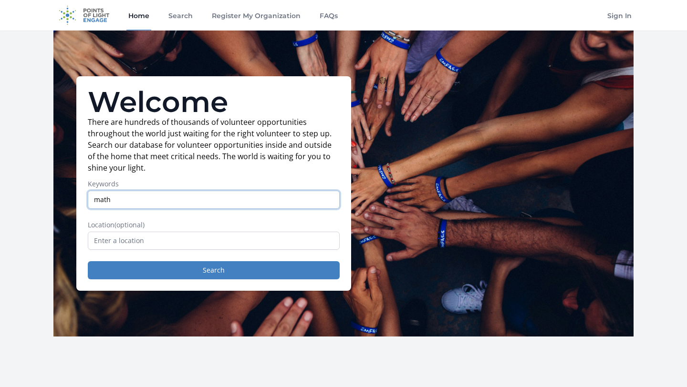
type input "math"
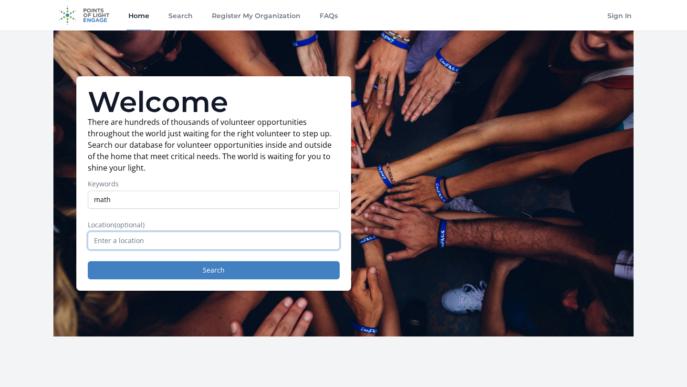
click at [259, 246] on input "text" at bounding box center [214, 241] width 252 height 18
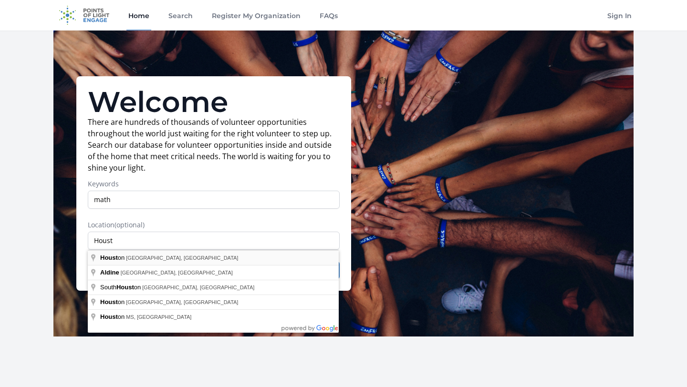
type input "Houston, TX, USA"
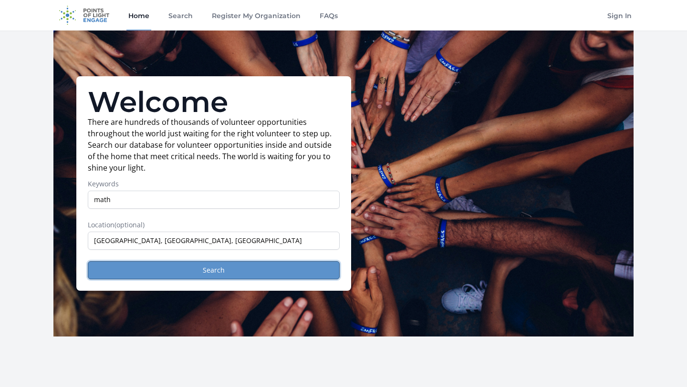
click at [181, 269] on button "Search" at bounding box center [214, 270] width 252 height 18
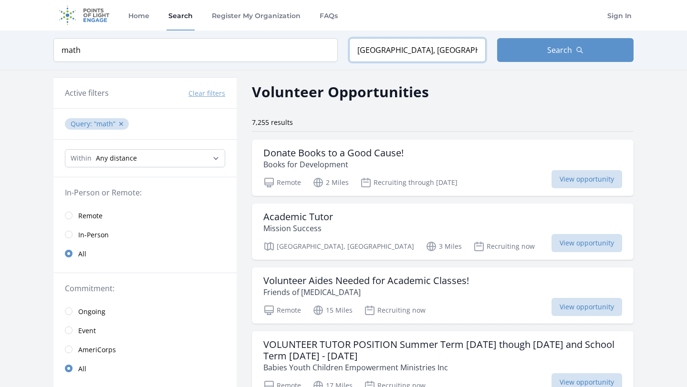
click at [384, 52] on input "[GEOGRAPHIC_DATA], [GEOGRAPHIC_DATA], [GEOGRAPHIC_DATA]" at bounding box center [417, 50] width 136 height 24
click at [377, 283] on h3 "Volunteer Aides Needed for Academic Classes!" at bounding box center [366, 280] width 206 height 11
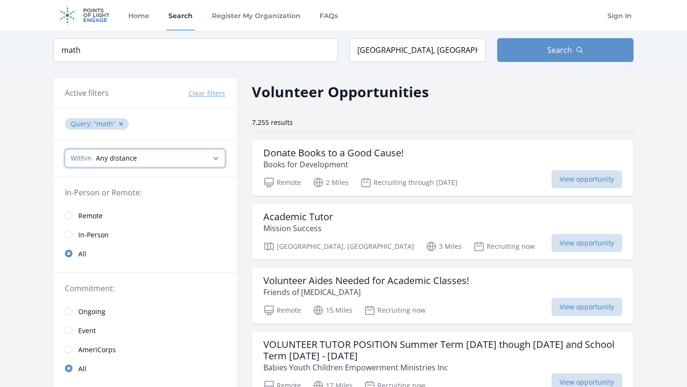
click at [135, 156] on select "Any distance , 5 Miles , 20 Miles , 50 Miles , 100 Miles" at bounding box center [145, 158] width 160 height 18
select select "8046"
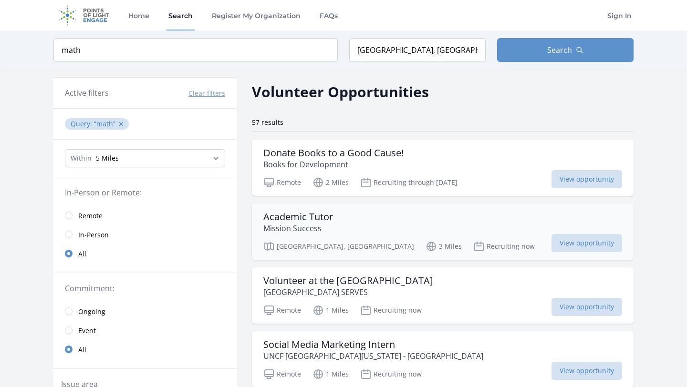
click at [379, 229] on div "Academic Tutor Mission Success" at bounding box center [442, 222] width 359 height 23
click at [129, 155] on select "Any distance , 5 Miles , 20 Miles , 50 Miles , 100 Miles" at bounding box center [145, 158] width 160 height 18
select select "32186"
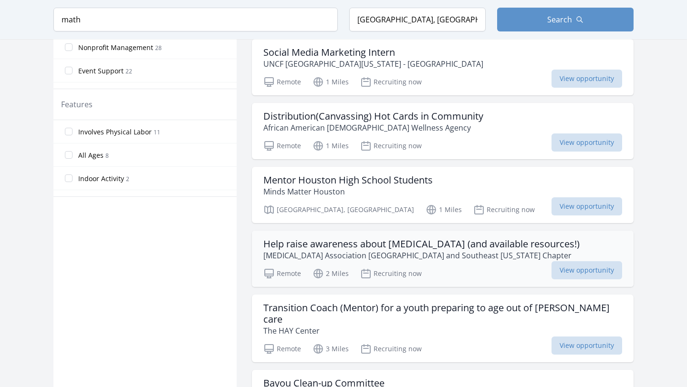
scroll to position [498, 0]
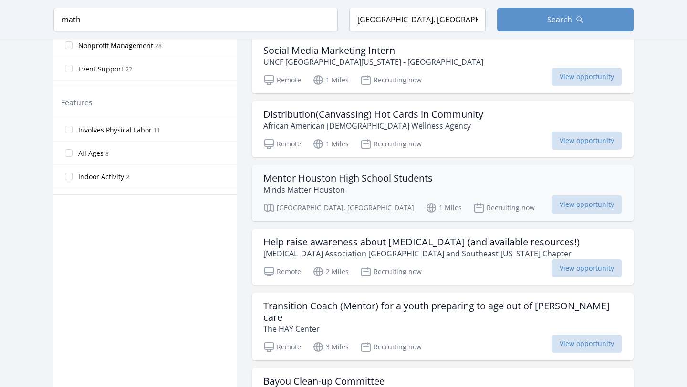
click at [400, 182] on h3 "Mentor Houston High School Students" at bounding box center [347, 178] width 169 height 11
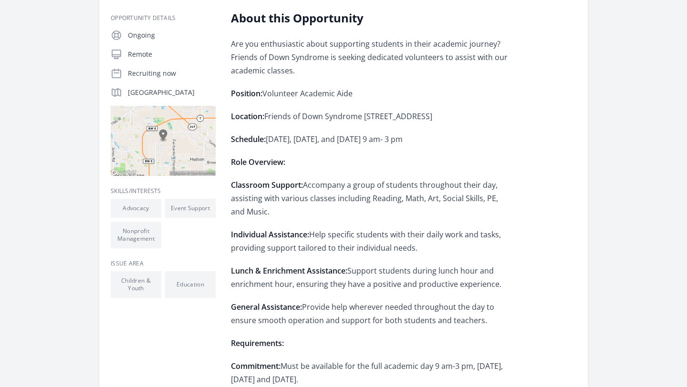
scroll to position [186, 0]
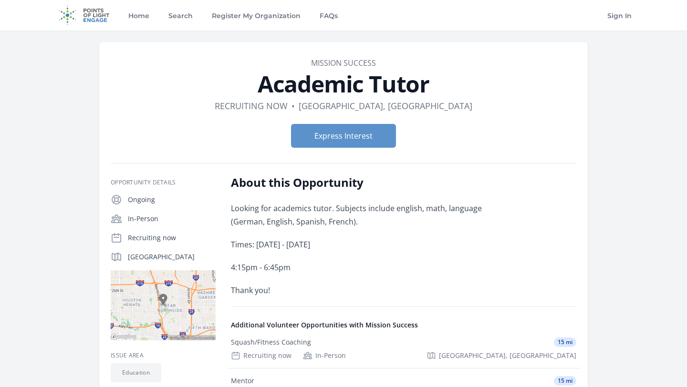
click at [320, 218] on p "Looking for academics tutor. Subjects include english, math, language (German, …" at bounding box center [370, 215] width 279 height 27
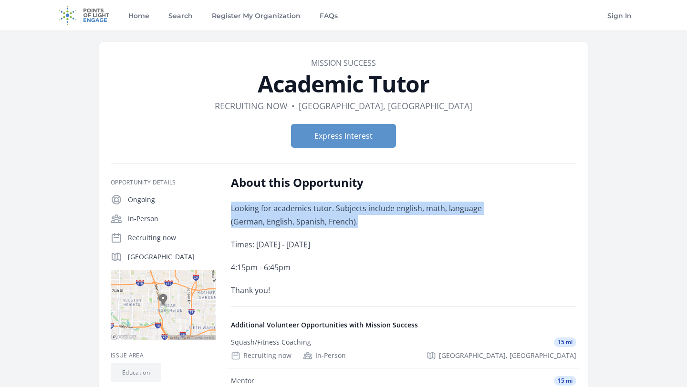
drag, startPoint x: 320, startPoint y: 219, endPoint x: 320, endPoint y: 200, distance: 18.6
click at [320, 200] on div "About this Opportunity Looking for academics tutor. Subjects include english, m…" at bounding box center [370, 236] width 279 height 122
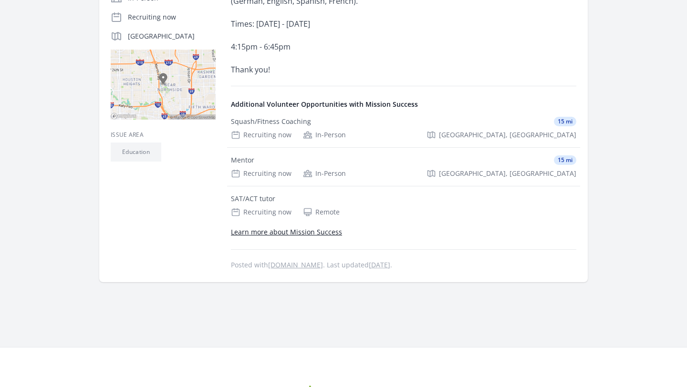
scroll to position [219, 0]
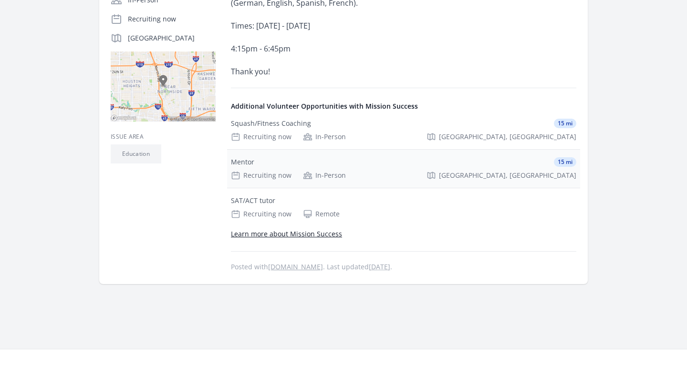
click at [312, 165] on div "Mentor 15 mi" at bounding box center [403, 162] width 345 height 10
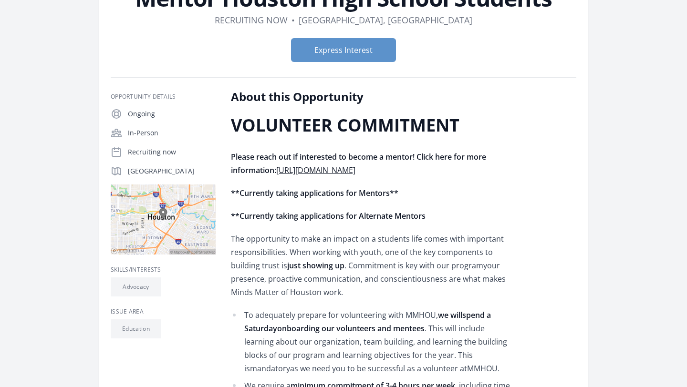
scroll to position [86, 0]
click at [355, 172] on link "[URL][DOMAIN_NAME]" at bounding box center [315, 170] width 79 height 10
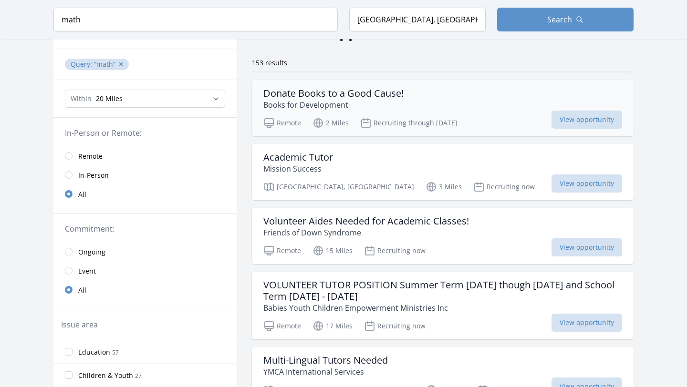
scroll to position [76, 0]
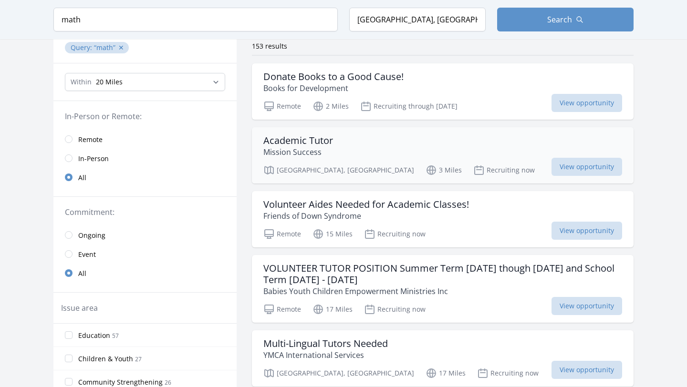
click at [325, 141] on h3 "Academic Tutor" at bounding box center [298, 140] width 70 height 11
click at [102, 13] on input "math" at bounding box center [195, 20] width 284 height 24
type input "m"
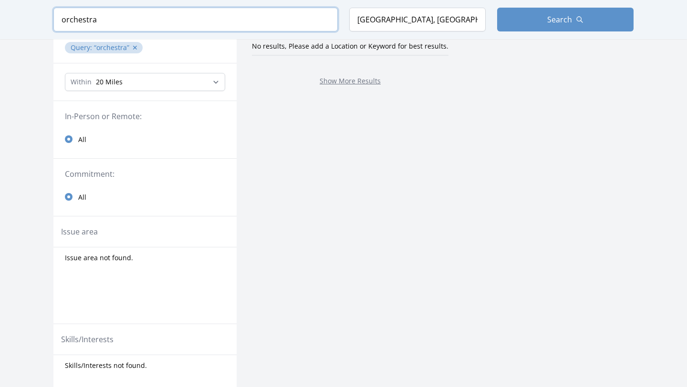
type input "orchestra"
click button "submit" at bounding box center [0, 0] width 0 height 0
drag, startPoint x: 118, startPoint y: 21, endPoint x: 45, endPoint y: 19, distance: 72.6
click at [45, 19] on div "Keyword orchestra Location Houston, TX, USA Search" at bounding box center [343, 19] width 611 height 39
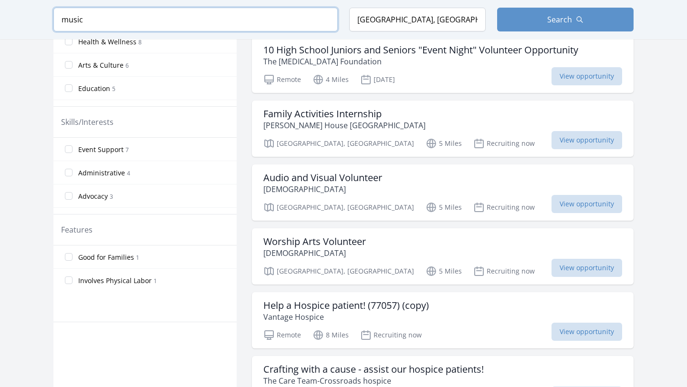
scroll to position [406, 0]
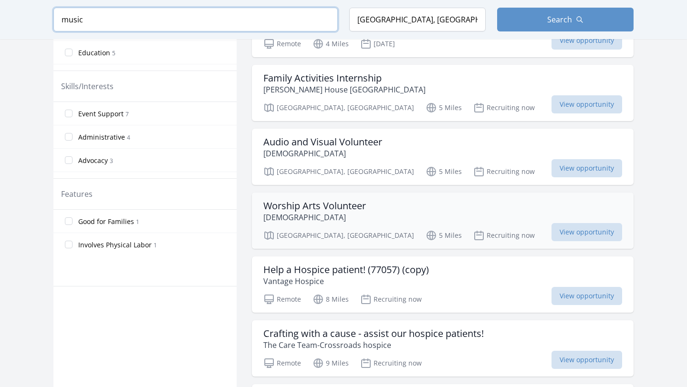
type input "music"
click at [336, 209] on h3 "Worship Arts Volunteer" at bounding box center [314, 205] width 103 height 11
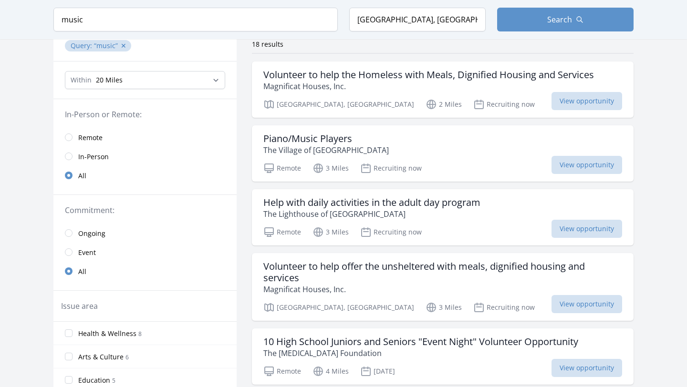
scroll to position [77, 0]
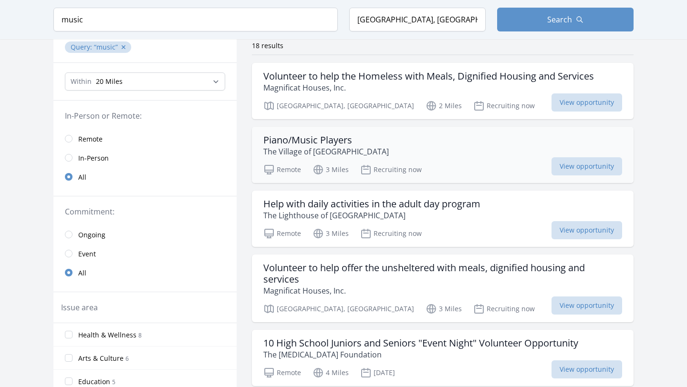
click at [324, 136] on h3 "Piano/Music Players" at bounding box center [325, 140] width 125 height 11
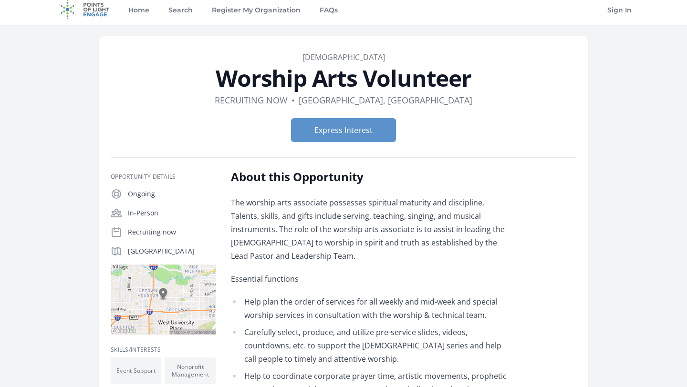
scroll to position [8, 0]
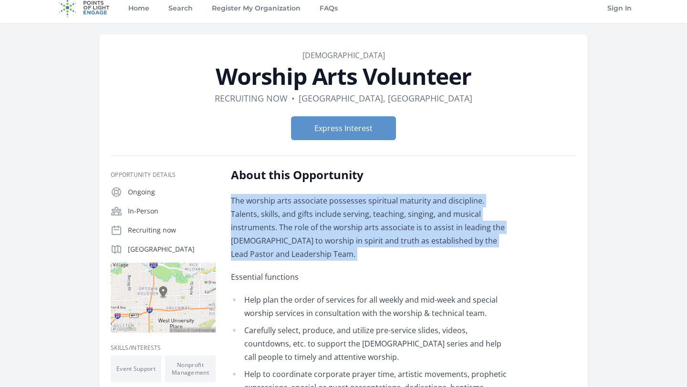
drag, startPoint x: 348, startPoint y: 187, endPoint x: 352, endPoint y: 256, distance: 69.3
click at [352, 256] on div "About this Opportunity The worship arts associate possesses spiritual maturity …" at bounding box center [370, 311] width 279 height 288
click at [357, 245] on p "The worship arts associate possesses spiritual maturity and discipline. Talents…" at bounding box center [370, 227] width 279 height 67
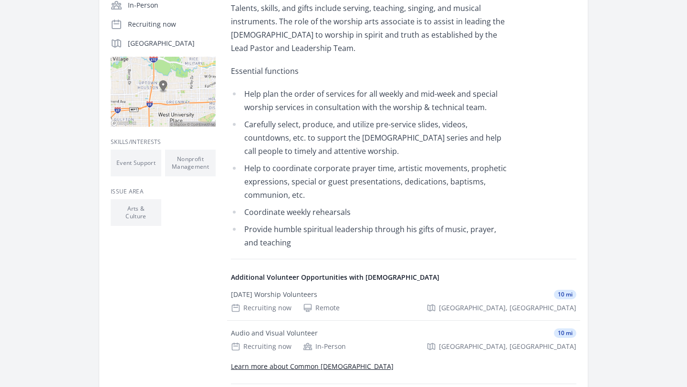
scroll to position [213, 0]
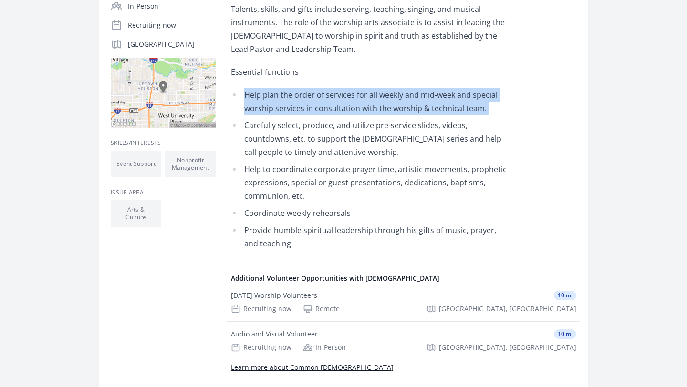
drag, startPoint x: 367, startPoint y: 70, endPoint x: 368, endPoint y: 104, distance: 33.9
click at [368, 104] on div "The worship arts associate possesses spiritual maturity and discipline. Talents…" at bounding box center [370, 119] width 279 height 261
click at [368, 103] on ul "Help plan the order of services for all weekly and mid-week and special worship…" at bounding box center [370, 169] width 279 height 162
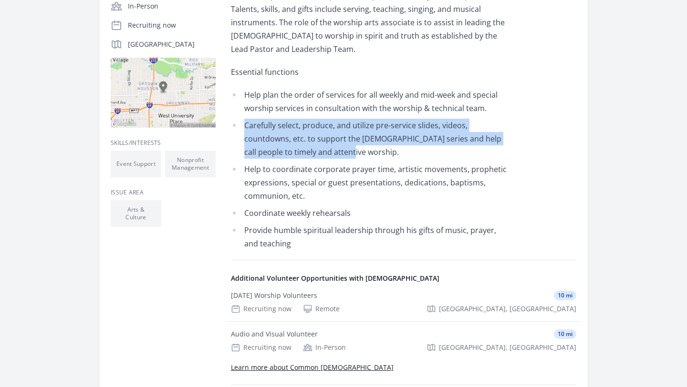
drag, startPoint x: 368, startPoint y: 103, endPoint x: 378, endPoint y: 136, distance: 34.9
click at [378, 136] on ul "Help plan the order of services for all weekly and mid-week and special worship…" at bounding box center [370, 169] width 279 height 162
click at [378, 137] on li "Carefully select, produce, and utilize pre-service slides, videos, countdowns, …" at bounding box center [370, 139] width 279 height 40
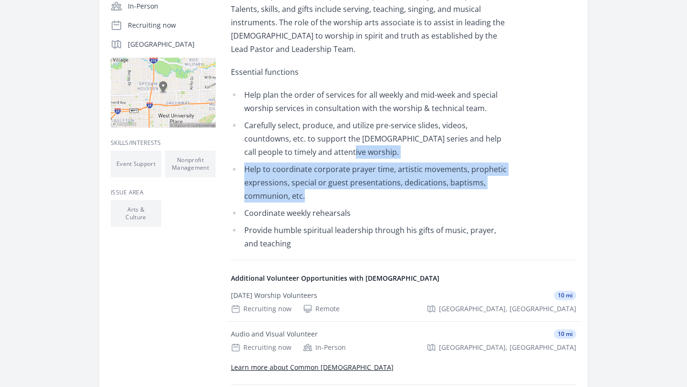
drag, startPoint x: 378, startPoint y: 137, endPoint x: 387, endPoint y: 183, distance: 46.7
click at [387, 183] on ul "Help plan the order of services for all weekly and mid-week and special worship…" at bounding box center [370, 169] width 279 height 162
click at [387, 184] on li "Help to coordinate corporate prayer time, artistic movements, prophetic express…" at bounding box center [370, 183] width 279 height 40
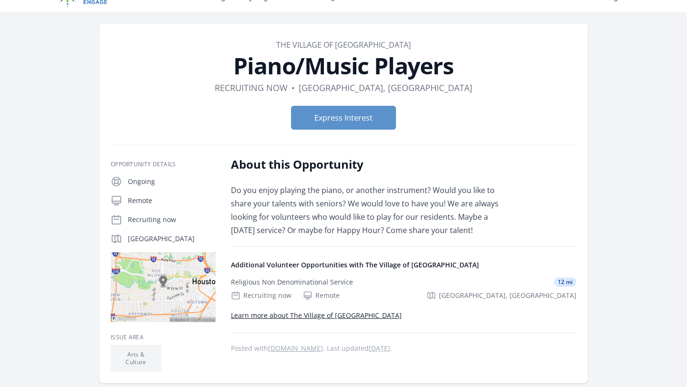
scroll to position [22, 0]
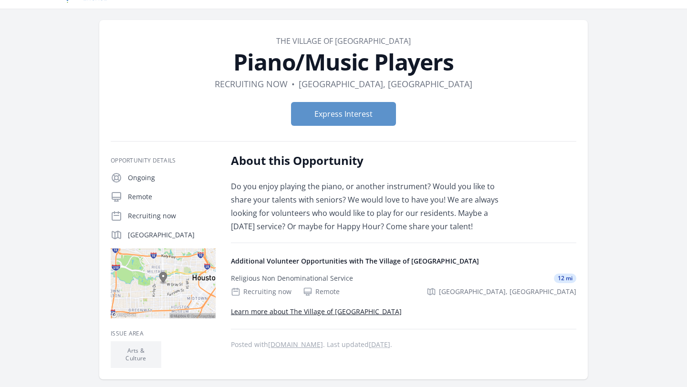
drag, startPoint x: 354, startPoint y: 177, endPoint x: 359, endPoint y: 177, distance: 5.7
click at [359, 178] on div "About this Opportunity Do you enjoy playing the piano, or another instrument? W…" at bounding box center [370, 193] width 279 height 80
drag, startPoint x: 365, startPoint y: 261, endPoint x: 459, endPoint y: 261, distance: 94.0
click at [459, 261] on h4 "Additional Volunteer Opportunities with The Village of River Oaks" at bounding box center [403, 262] width 345 height 10
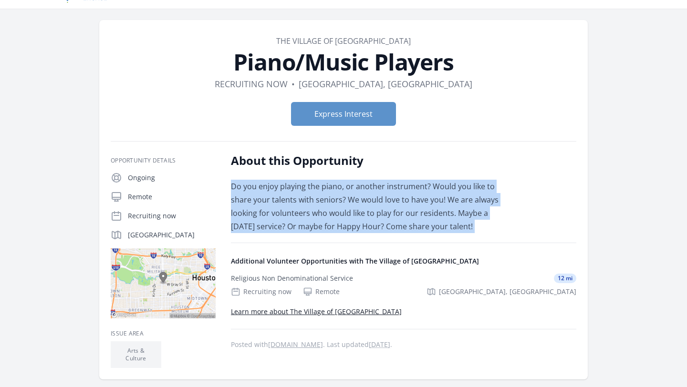
drag, startPoint x: 374, startPoint y: 238, endPoint x: 371, endPoint y: 175, distance: 62.6
click at [372, 175] on div "About this Opportunity Do you enjoy playing the piano, or another instrument? W…" at bounding box center [403, 260] width 345 height 215
click at [371, 175] on div "About this Opportunity Do you enjoy playing the piano, or another instrument? W…" at bounding box center [370, 193] width 279 height 80
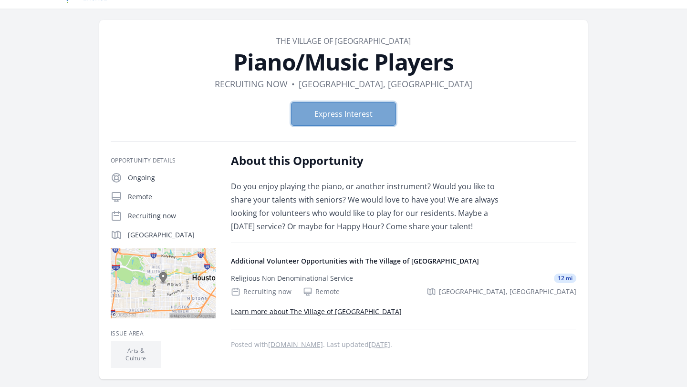
click at [368, 116] on button "Express Interest" at bounding box center [343, 114] width 105 height 24
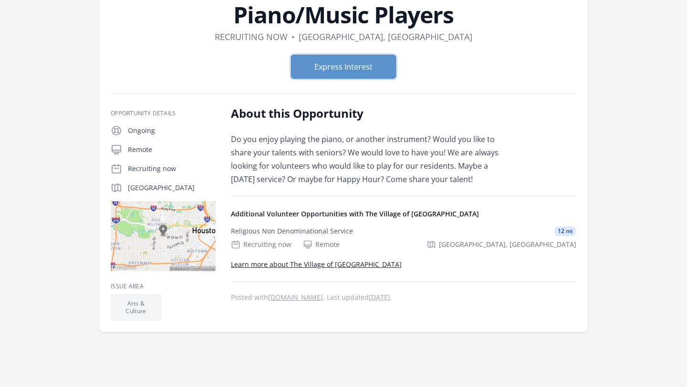
scroll to position [67, 0]
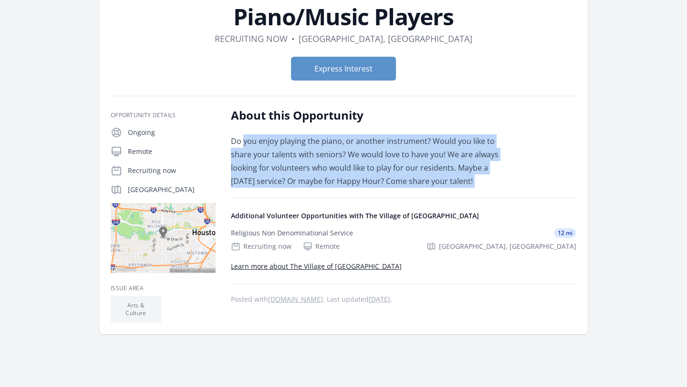
drag, startPoint x: 243, startPoint y: 137, endPoint x: 250, endPoint y: 194, distance: 56.6
click at [250, 194] on div "About this Opportunity Do you enjoy playing the piano, or another instrument? W…" at bounding box center [403, 215] width 345 height 215
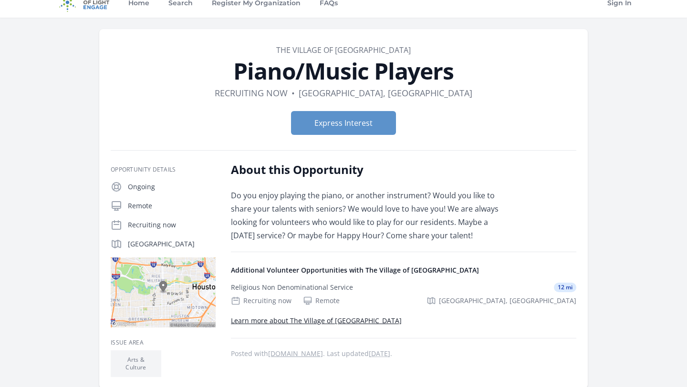
scroll to position [12, 0]
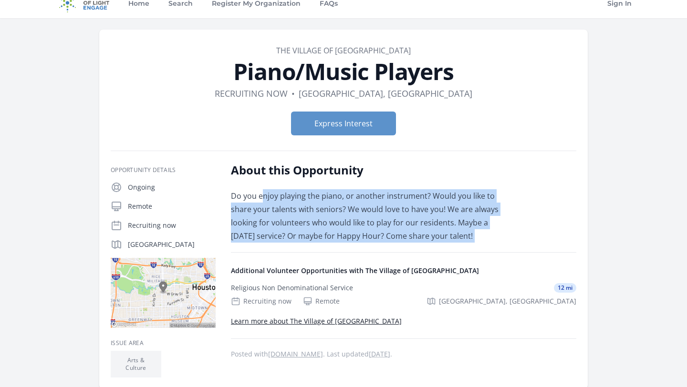
drag, startPoint x: 258, startPoint y: 252, endPoint x: 263, endPoint y: 193, distance: 59.4
click at [263, 193] on div "About this Opportunity Do you enjoy playing the piano, or another instrument? W…" at bounding box center [403, 270] width 345 height 215
click at [263, 193] on p "Do you enjoy playing the piano, or another instrument? Would you like to share …" at bounding box center [370, 215] width 279 height 53
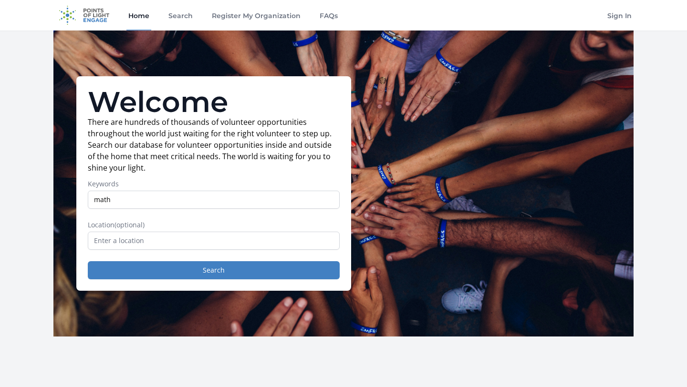
type input "math"
click at [186, 240] on input "text" at bounding box center [214, 241] width 252 height 18
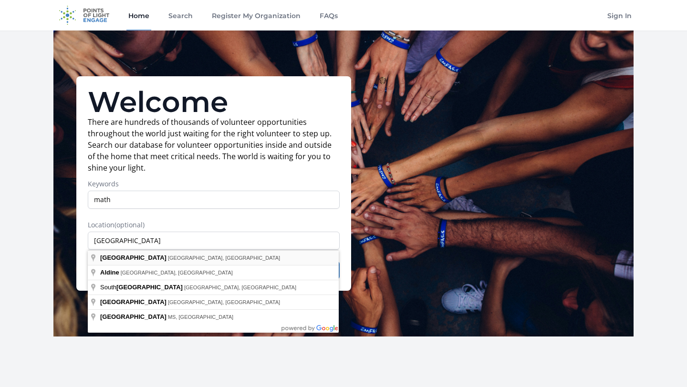
type input "[GEOGRAPHIC_DATA], [GEOGRAPHIC_DATA], [GEOGRAPHIC_DATA]"
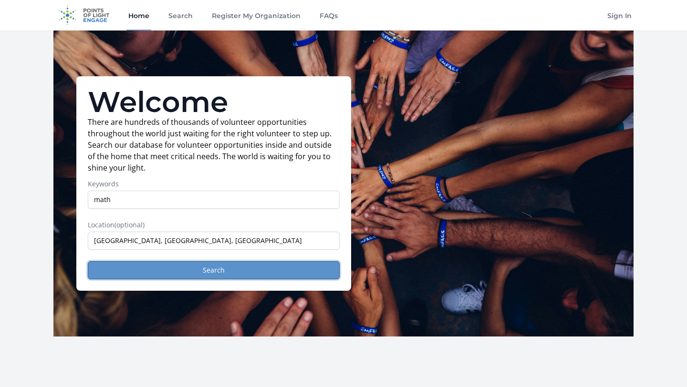
click at [199, 270] on button "Search" at bounding box center [214, 270] width 252 height 18
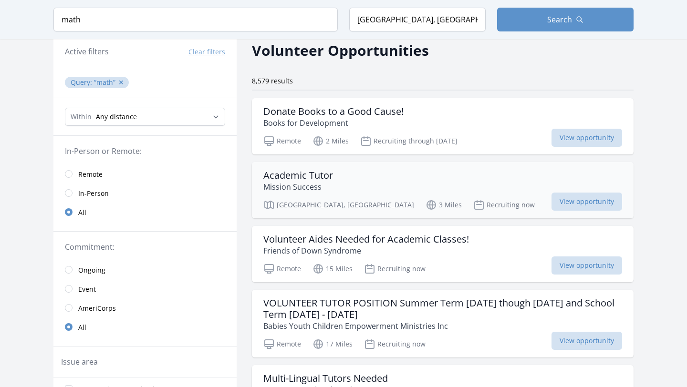
scroll to position [44, 0]
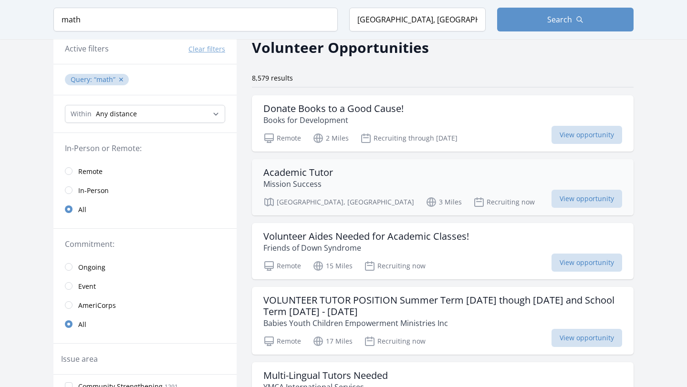
click at [333, 173] on div "Academic Tutor Mission Success" at bounding box center [442, 178] width 359 height 23
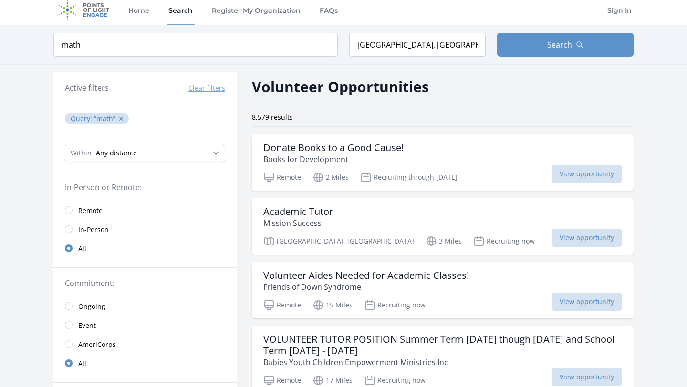
scroll to position [0, 0]
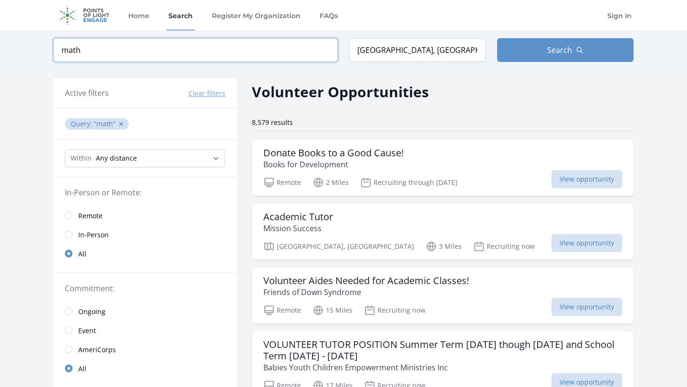
click at [132, 51] on input "math" at bounding box center [195, 50] width 284 height 24
type input "m"
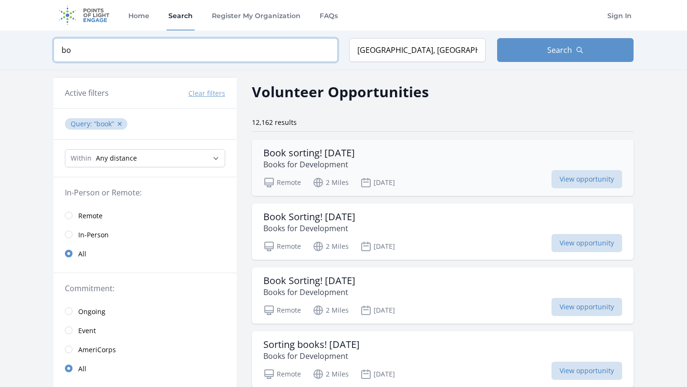
type input "b"
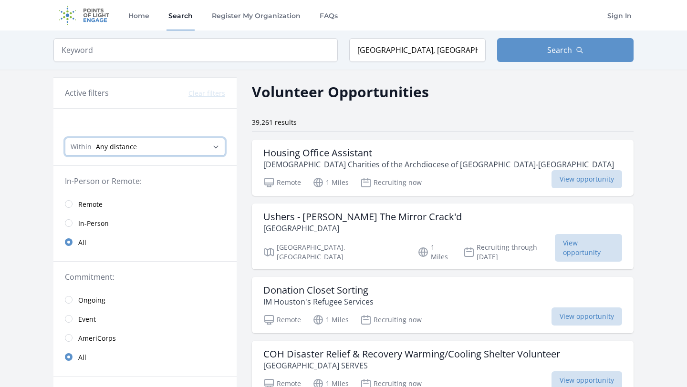
click at [123, 150] on select "Any distance , 5 Miles , 20 Miles , 50 Miles , 100 Miles" at bounding box center [145, 147] width 160 height 18
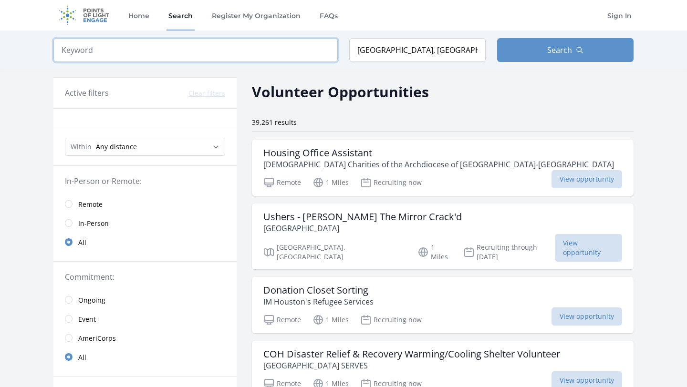
click at [145, 50] on input "search" at bounding box center [195, 50] width 284 height 24
drag, startPoint x: 145, startPoint y: 50, endPoint x: 153, endPoint y: -42, distance: 92.4
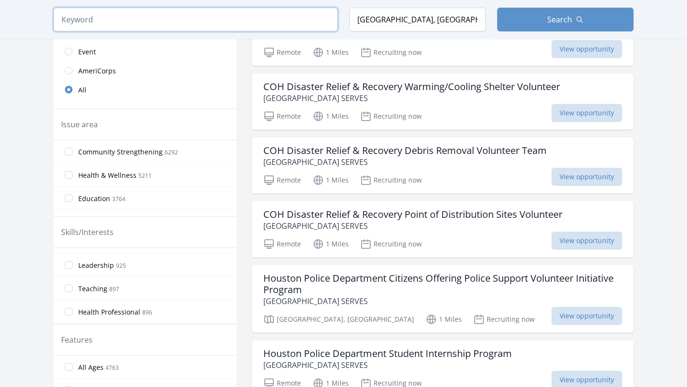
scroll to position [232, 0]
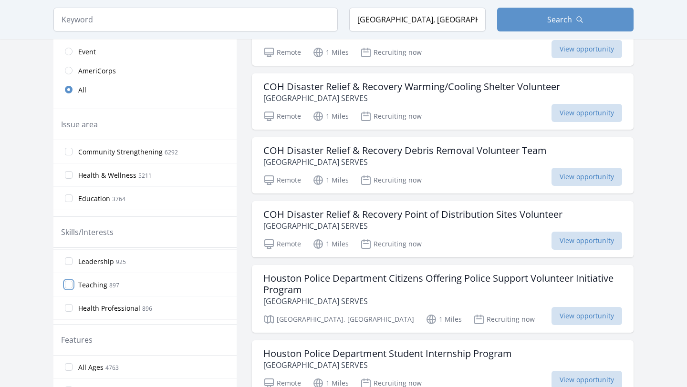
click at [68, 282] on input "Teaching 897" at bounding box center [69, 285] width 8 height 8
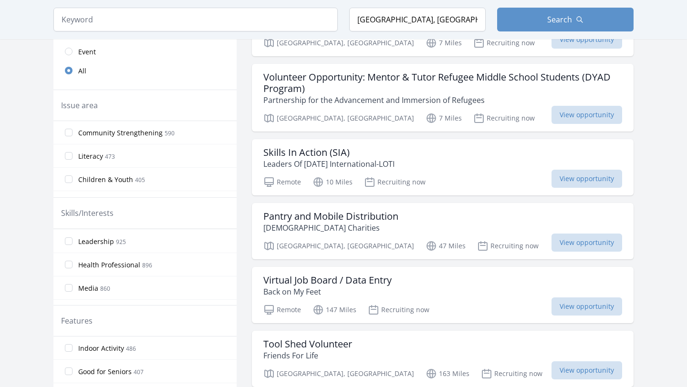
scroll to position [254, 0]
click at [70, 243] on input "Leadership 925" at bounding box center [69, 243] width 8 height 8
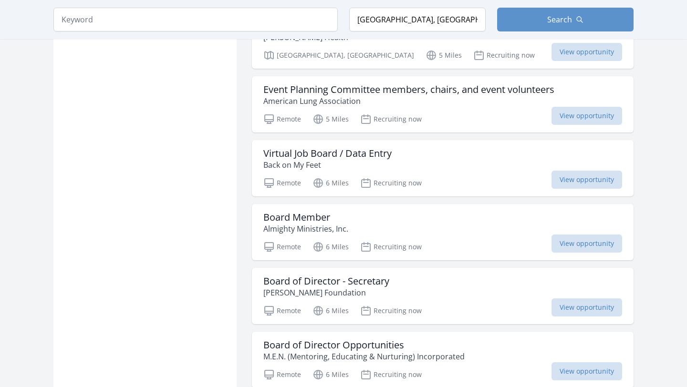
scroll to position [1030, 0]
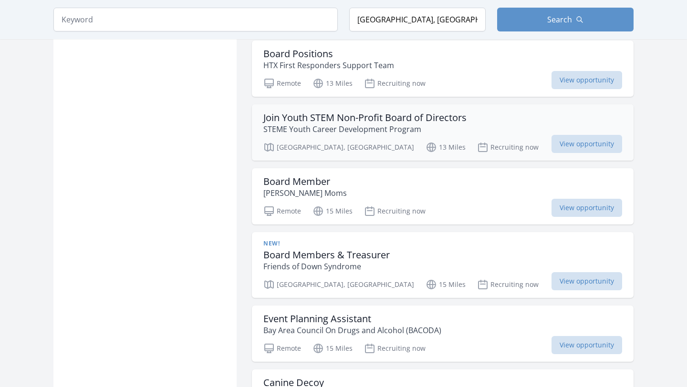
scroll to position [2211, 0]
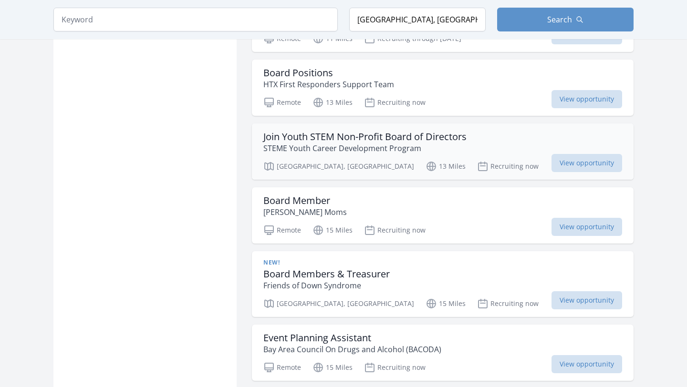
click at [416, 131] on h3 "Join Youth STEM Non-Profit Board of Directors" at bounding box center [364, 136] width 203 height 11
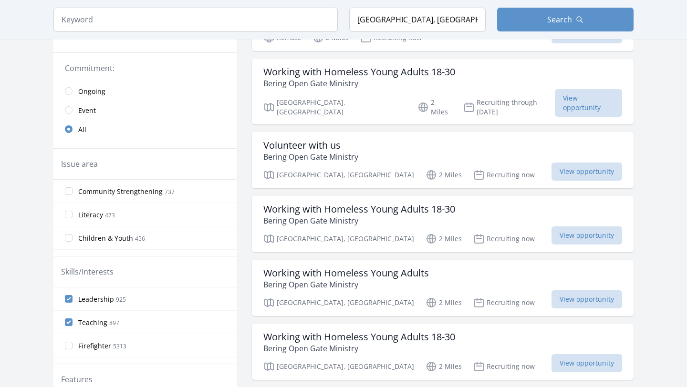
scroll to position [0, 0]
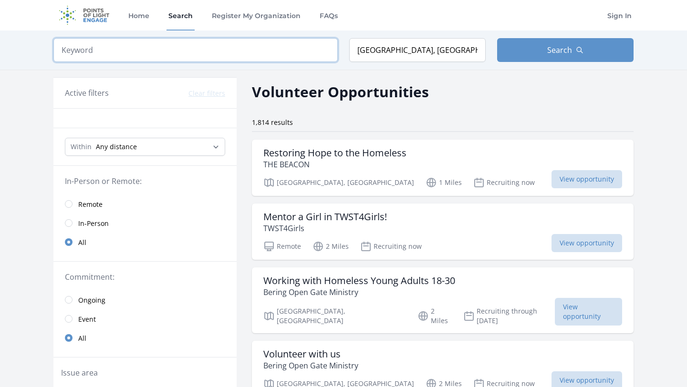
click at [161, 62] on input "search" at bounding box center [195, 50] width 284 height 24
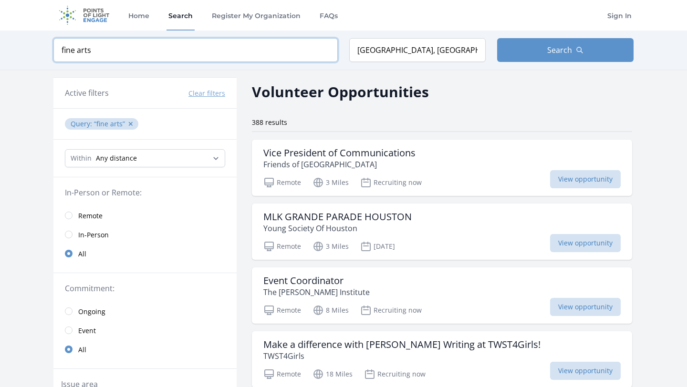
type input "fine arts"
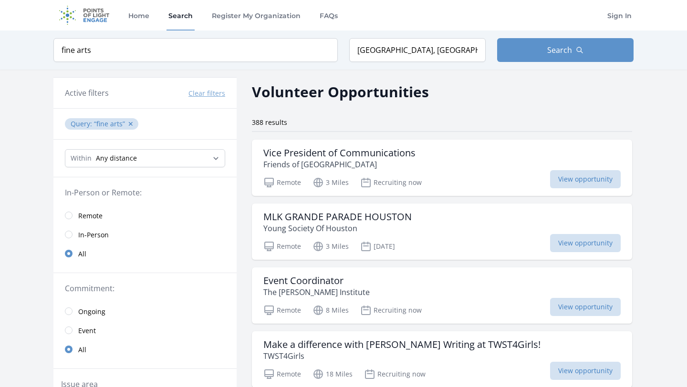
click at [208, 89] on button "Clear filters" at bounding box center [206, 94] width 37 height 10
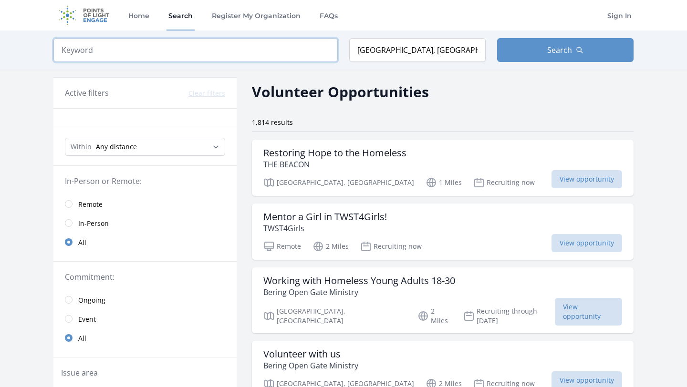
click at [140, 51] on input "search" at bounding box center [195, 50] width 284 height 24
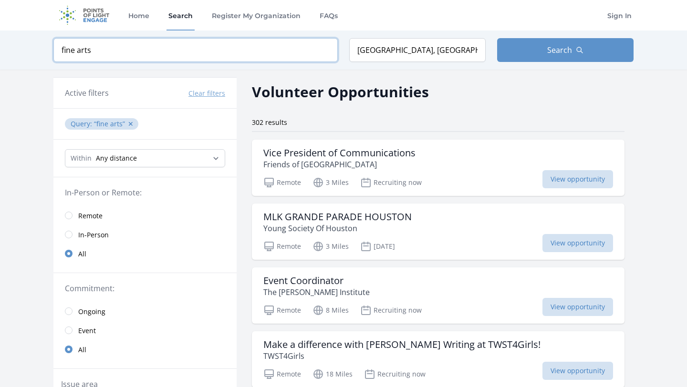
type input "fine arts"
click button "submit" at bounding box center [0, 0] width 0 height 0
click at [175, 46] on input "fine arts" at bounding box center [195, 50] width 284 height 24
click button "submit" at bounding box center [0, 0] width 0 height 0
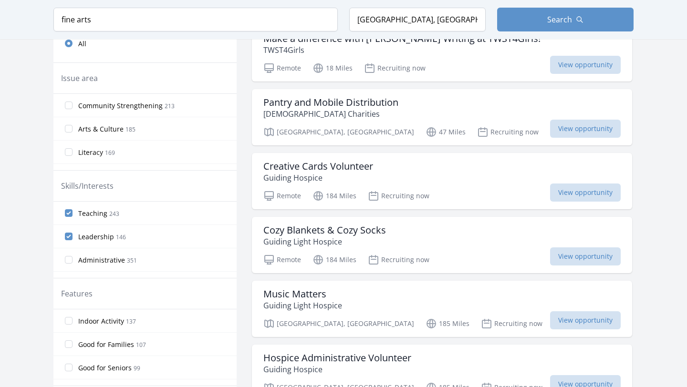
scroll to position [310, 0]
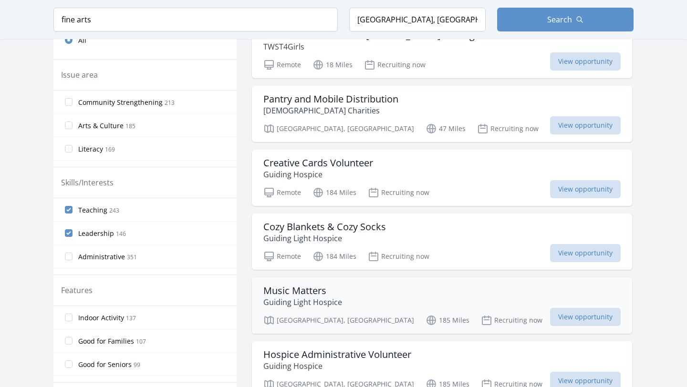
click at [305, 290] on h3 "Music Matters" at bounding box center [302, 290] width 79 height 11
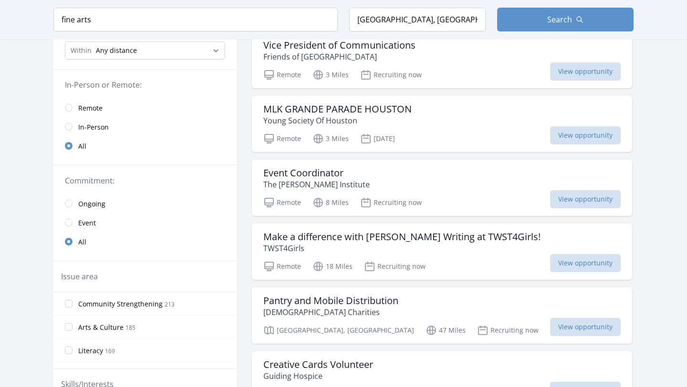
scroll to position [0, 0]
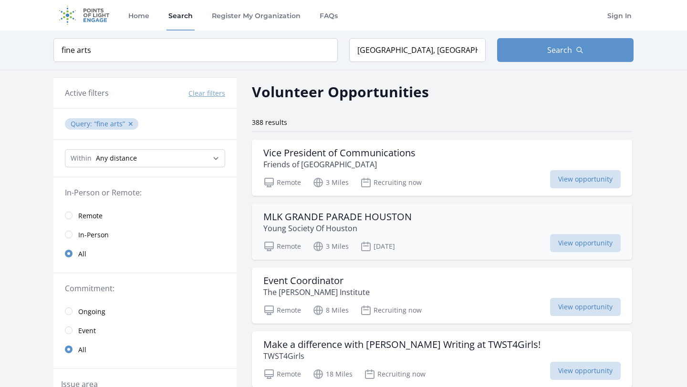
click at [361, 218] on h3 "MLK GRANDE PARADE HOUSTON" at bounding box center [337, 216] width 148 height 11
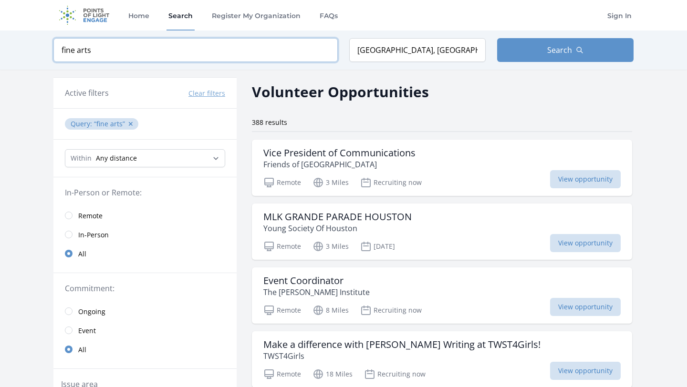
click at [120, 43] on input "fine arts" at bounding box center [195, 50] width 284 height 24
drag, startPoint x: 132, startPoint y: 52, endPoint x: 52, endPoint y: 51, distance: 79.7
click at [52, 52] on div "Keyword fine arts Location Houston, TX, USA Search" at bounding box center [343, 50] width 611 height 39
type input "music"
click button "submit" at bounding box center [0, 0] width 0 height 0
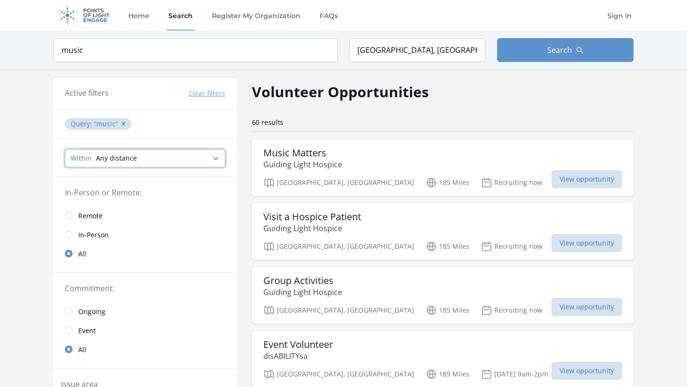
click at [201, 157] on select "Any distance , 5 Miles , 20 Miles , 50 Miles , 100 Miles" at bounding box center [145, 158] width 160 height 18
select select "8046"
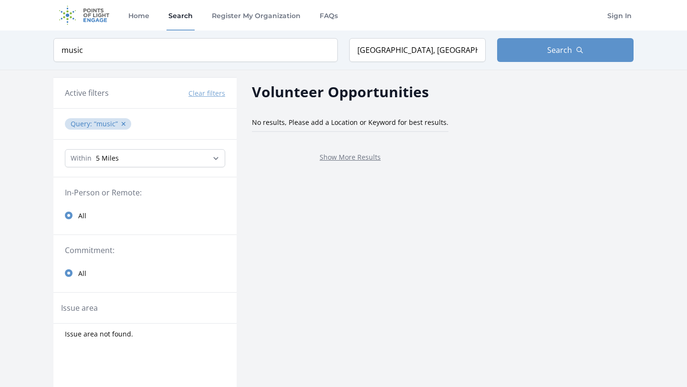
select select "32186"
click at [206, 93] on button "Clear filters" at bounding box center [206, 94] width 37 height 10
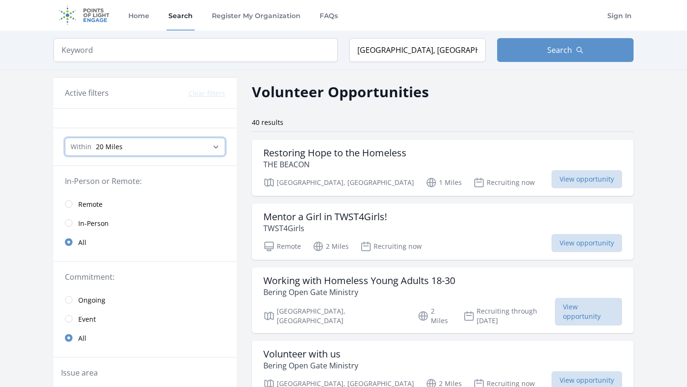
click at [166, 146] on select "Any distance , 5 Miles , 20 Miles , 50 Miles , 100 Miles" at bounding box center [145, 147] width 160 height 18
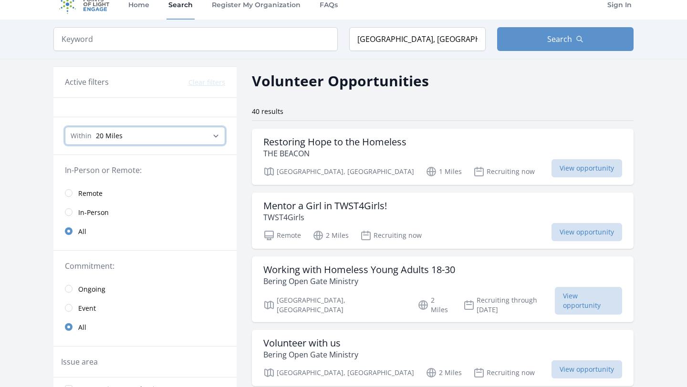
scroll to position [12, 0]
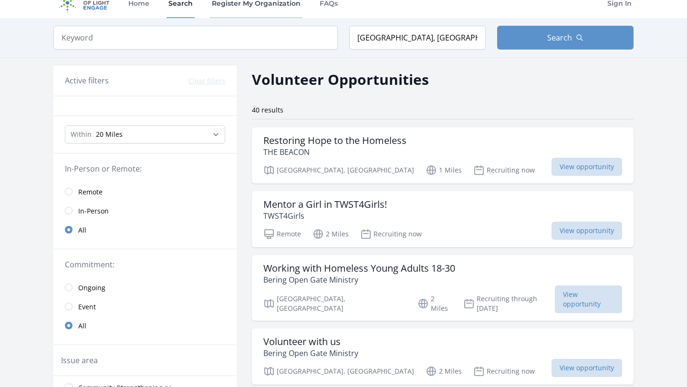
click at [214, 16] on link "Register My Organization" at bounding box center [256, 3] width 93 height 31
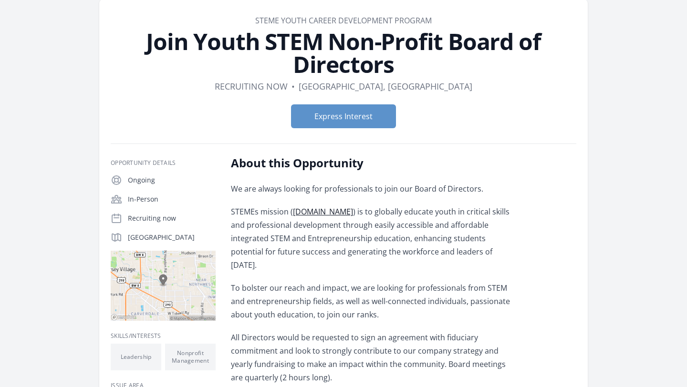
scroll to position [53, 0]
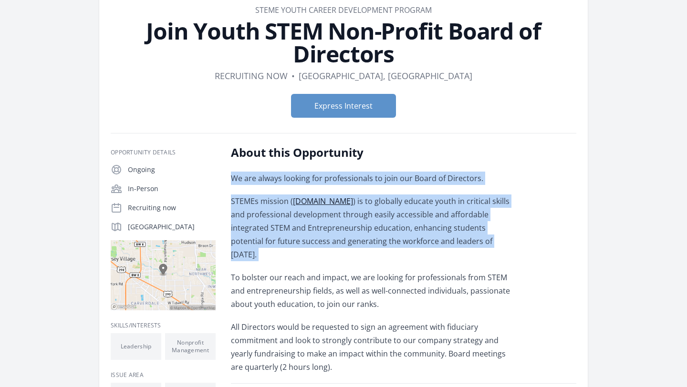
drag, startPoint x: 415, startPoint y: 157, endPoint x: 410, endPoint y: 253, distance: 96.0
click at [410, 253] on div "About this Opportunity We are always looking for professionals to join our Boar…" at bounding box center [370, 259] width 279 height 229
click at [410, 252] on div "We are always looking for professionals to join our Board of Directors. STEMEs …" at bounding box center [370, 273] width 279 height 202
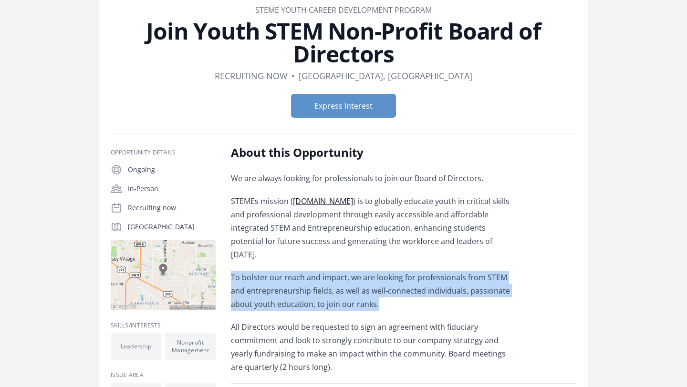
drag, startPoint x: 423, startPoint y: 252, endPoint x: 423, endPoint y: 286, distance: 33.9
click at [423, 286] on div "We are always looking for professionals to join our Board of Directors. STEMEs …" at bounding box center [370, 273] width 279 height 202
click at [423, 286] on p "To bolster our reach and impact, we are looking for professionals from STEM and…" at bounding box center [370, 291] width 279 height 40
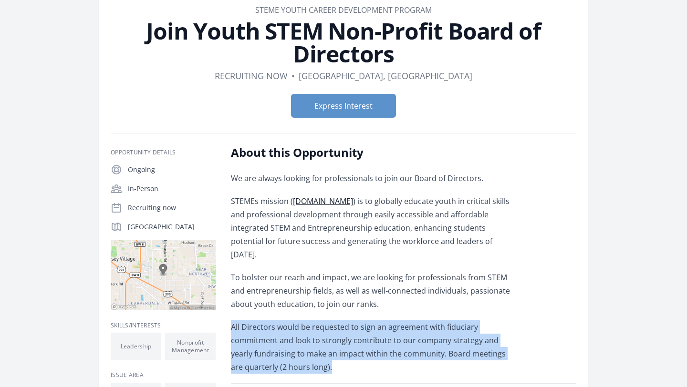
drag, startPoint x: 422, startPoint y: 294, endPoint x: 423, endPoint y: 350, distance: 55.4
click at [423, 350] on div "We are always looking for professionals to join our Board of Directors. STEMEs …" at bounding box center [370, 273] width 279 height 202
click at [423, 349] on p "All Directors would be requested to sign an agreement with fiduciary commitment…" at bounding box center [370, 347] width 279 height 53
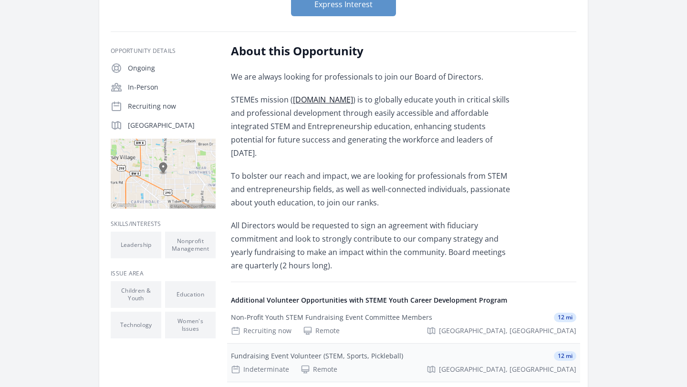
scroll to position [156, 0]
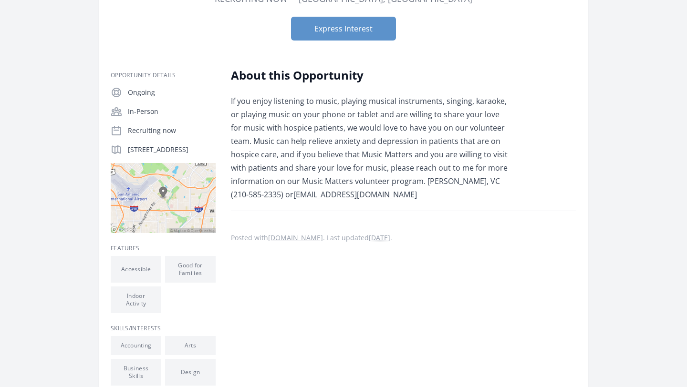
scroll to position [58, 0]
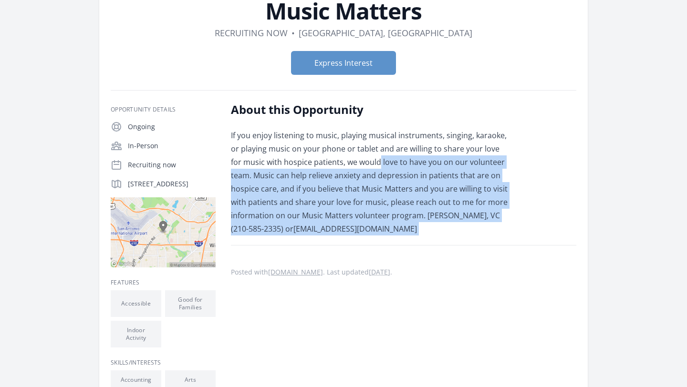
drag, startPoint x: 322, startPoint y: 240, endPoint x: 365, endPoint y: 159, distance: 91.6
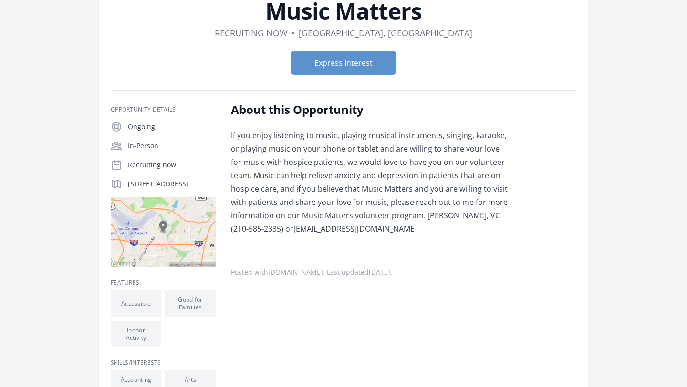
click at [332, 146] on p "If you enjoy listening to music, playing musical instruments, singing, karaoke,…" at bounding box center [370, 182] width 279 height 107
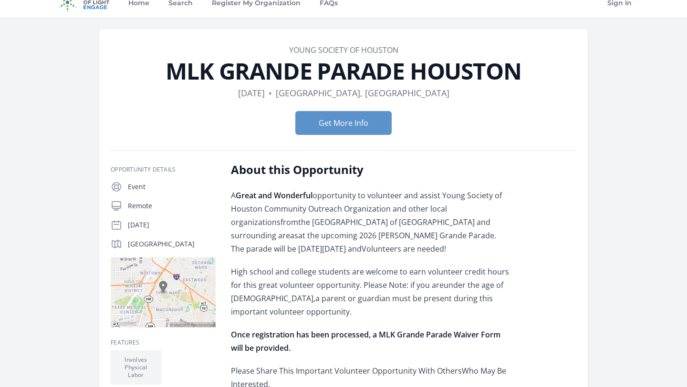
scroll to position [14, 0]
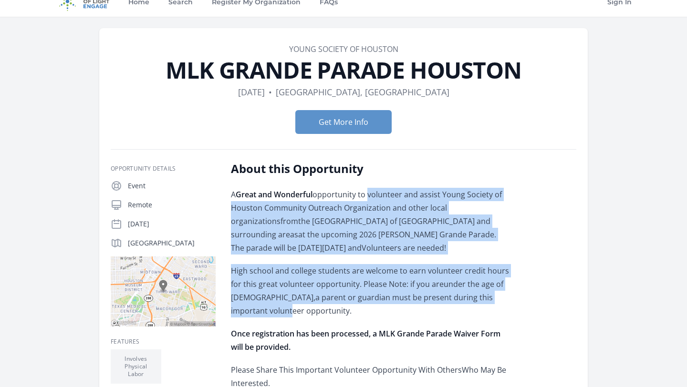
drag, startPoint x: 368, startPoint y: 192, endPoint x: 382, endPoint y: 310, distance: 118.6
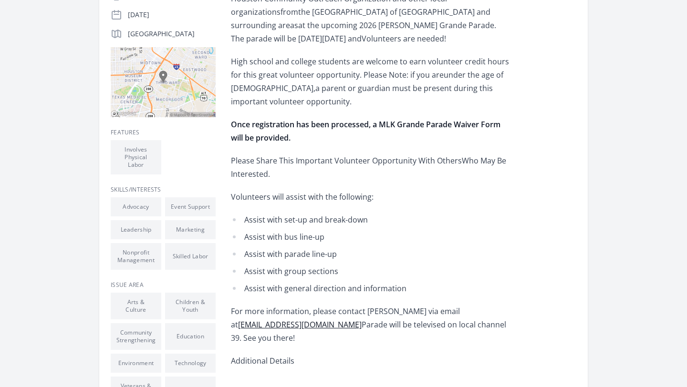
scroll to position [223, 0]
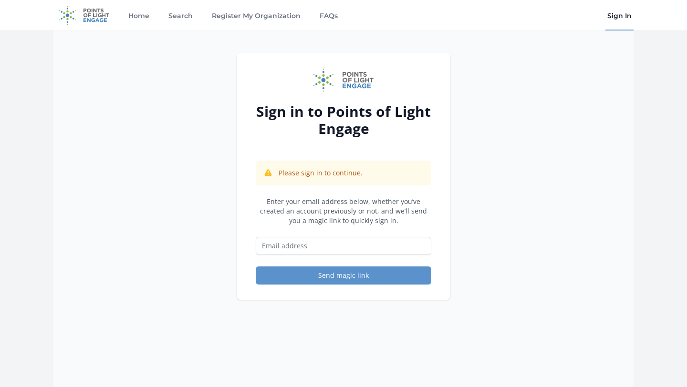
click at [218, 31] on div "Sign in to Points of Light Engage Please sign in to continue. Enter your email …" at bounding box center [343, 224] width 580 height 387
click at [98, 14] on img at bounding box center [84, 15] width 62 height 31
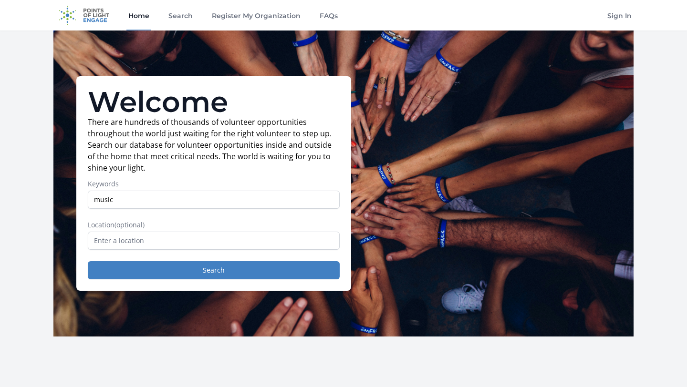
type input "music"
click at [162, 244] on input "text" at bounding box center [214, 241] width 252 height 18
click at [155, 197] on input "music" at bounding box center [214, 200] width 252 height 18
click at [150, 224] on label "Location (optional)" at bounding box center [214, 225] width 252 height 10
click at [150, 244] on input "text" at bounding box center [214, 241] width 252 height 18
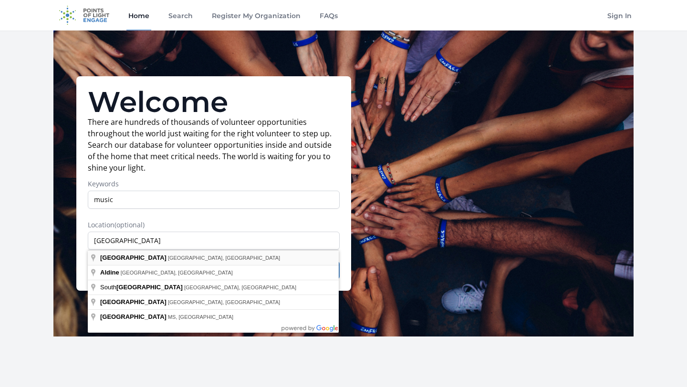
type input "[GEOGRAPHIC_DATA], [GEOGRAPHIC_DATA], [GEOGRAPHIC_DATA]"
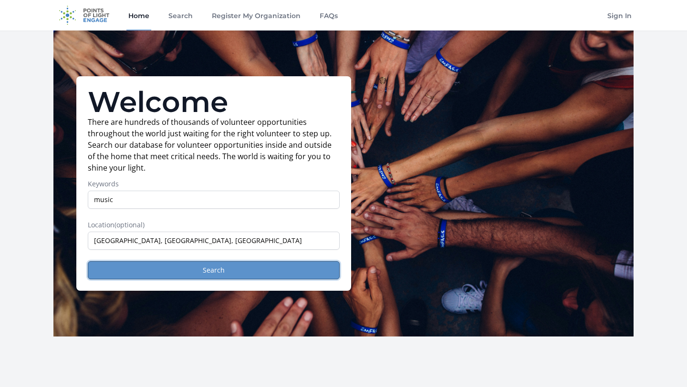
click at [176, 272] on button "Search" at bounding box center [214, 270] width 252 height 18
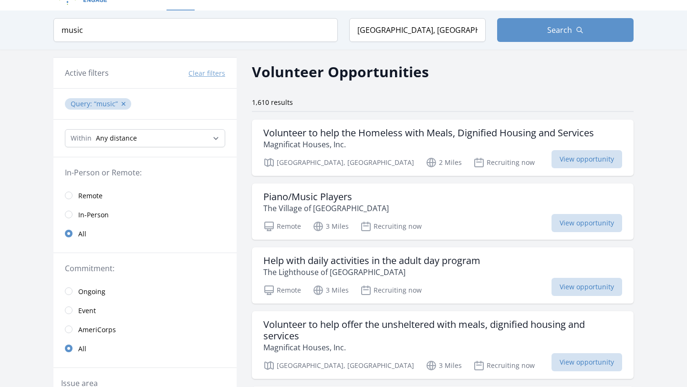
scroll to position [15, 0]
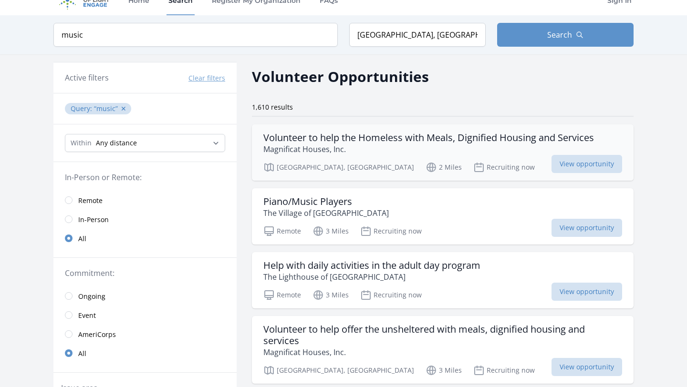
click at [413, 141] on h3 "Volunteer to help the Homeless with Meals, Dignified Housing and Services" at bounding box center [428, 137] width 331 height 11
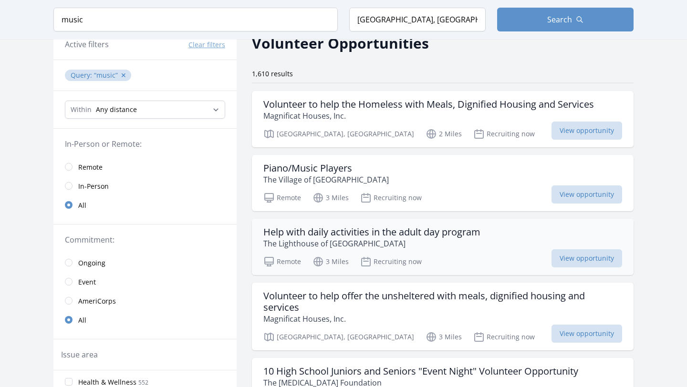
scroll to position [50, 0]
click at [381, 233] on h3 "Help with daily activities in the adult day program" at bounding box center [371, 231] width 217 height 11
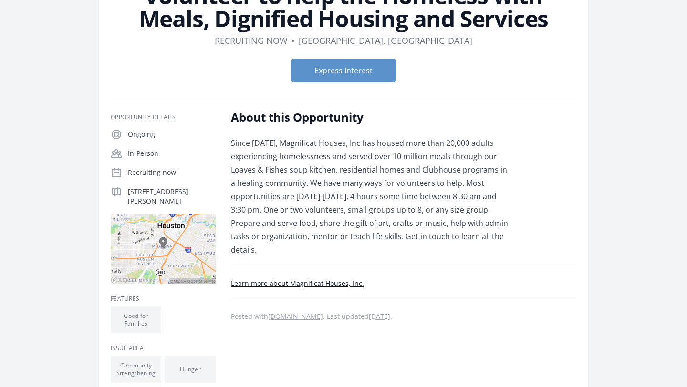
scroll to position [87, 0]
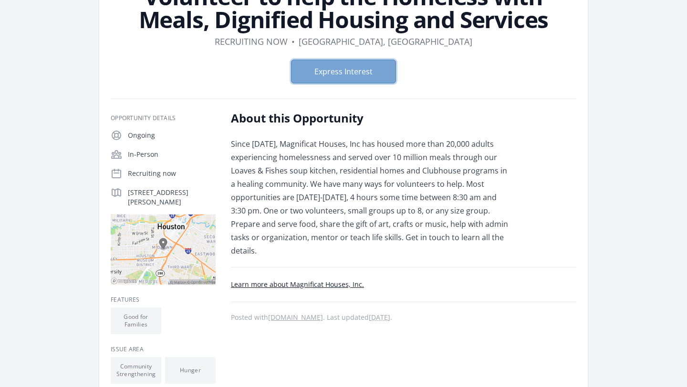
click at [355, 69] on button "Express Interest" at bounding box center [343, 72] width 105 height 24
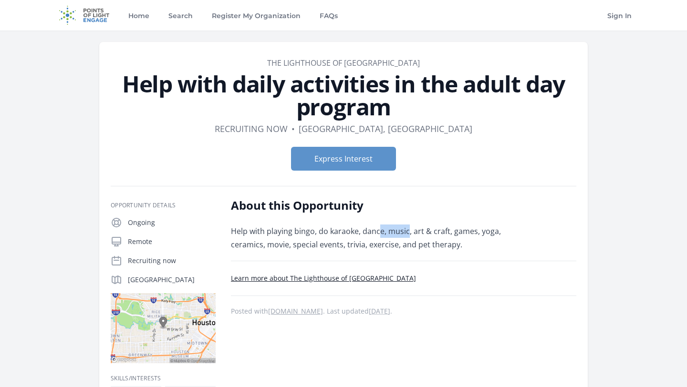
drag, startPoint x: 381, startPoint y: 225, endPoint x: 409, endPoint y: 226, distance: 28.2
click at [408, 227] on p "Help with playing bingo, do karaoke, dance, music, art & craft, games, yoga, ce…" at bounding box center [370, 238] width 279 height 27
click at [409, 226] on p "Help with playing bingo, do karaoke, dance, music, art & craft, games, yoga, ce…" at bounding box center [370, 238] width 279 height 27
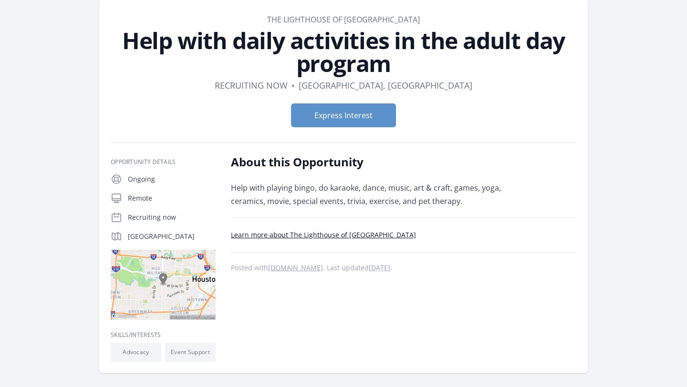
scroll to position [56, 0]
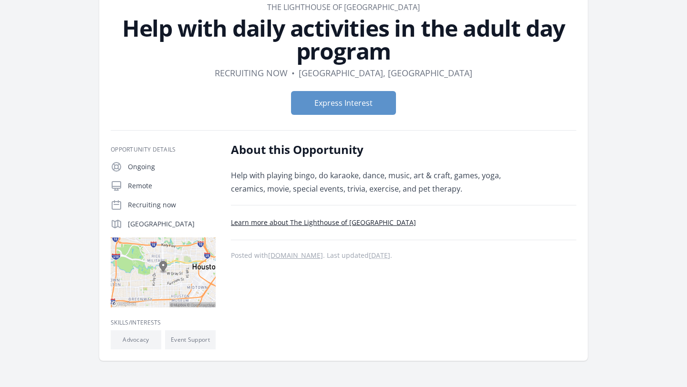
click at [360, 226] on link "Learn more about The Lighthouse of [GEOGRAPHIC_DATA]" at bounding box center [323, 222] width 185 height 9
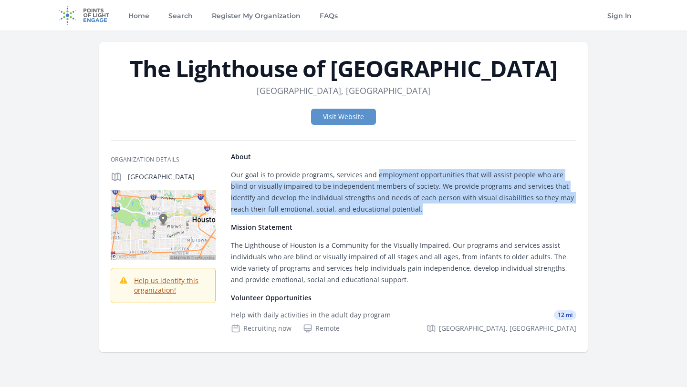
drag, startPoint x: 375, startPoint y: 169, endPoint x: 385, endPoint y: 213, distance: 44.8
click at [385, 213] on p "Our goal is to provide programs, services and employment opportunities that wil…" at bounding box center [403, 192] width 345 height 46
drag, startPoint x: 385, startPoint y: 213, endPoint x: 386, endPoint y: 167, distance: 46.3
click at [386, 167] on div "About Our goal is to provide programs, services and employment opportunities th…" at bounding box center [403, 183] width 345 height 63
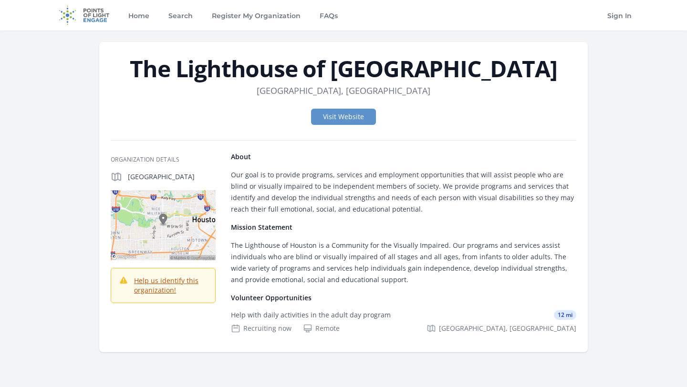
click at [386, 167] on div "About Our goal is to provide programs, services and employment opportunities th…" at bounding box center [403, 183] width 345 height 63
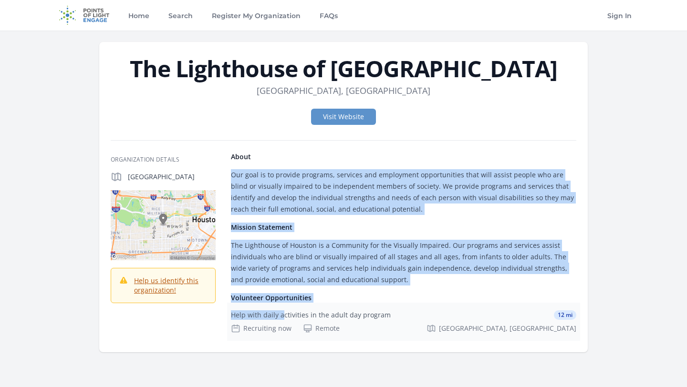
drag, startPoint x: 386, startPoint y: 168, endPoint x: 401, endPoint y: 309, distance: 141.5
click at [401, 308] on div "About Our goal is to provide programs, services and employment opportunities th…" at bounding box center [403, 246] width 345 height 189
click at [400, 285] on p "The Lighthouse of Houston is a Community for the Visually Impaired. Our program…" at bounding box center [403, 263] width 345 height 46
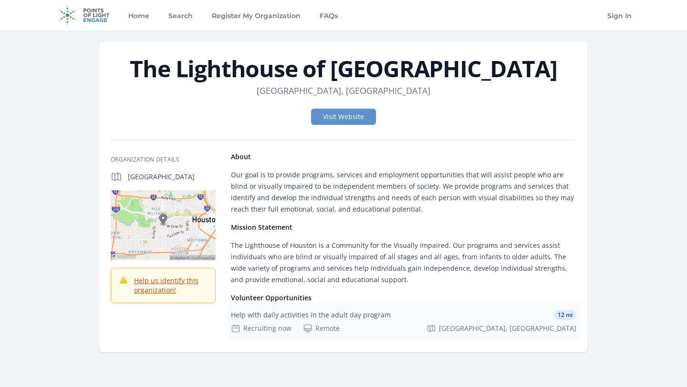
click at [376, 320] on div "Help with daily activities in the adult day program" at bounding box center [311, 316] width 160 height 10
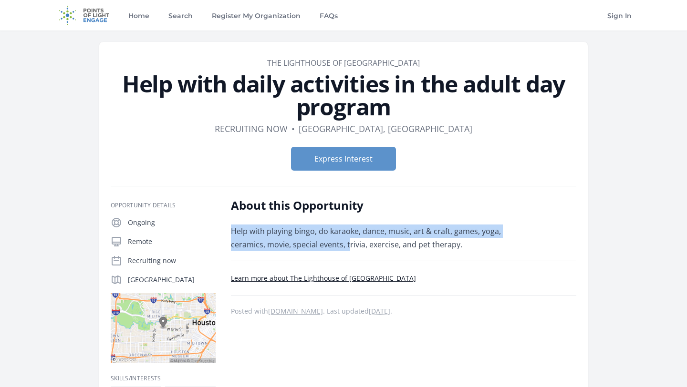
drag, startPoint x: 349, startPoint y: 249, endPoint x: 358, endPoint y: 216, distance: 34.1
click at [358, 216] on div "About this Opportunity Help with playing bingo, do karaoke, dance, music, art &…" at bounding box center [370, 224] width 279 height 53
click at [358, 215] on div "About this Opportunity Help with playing bingo, do karaoke, dance, music, art &…" at bounding box center [370, 224] width 279 height 53
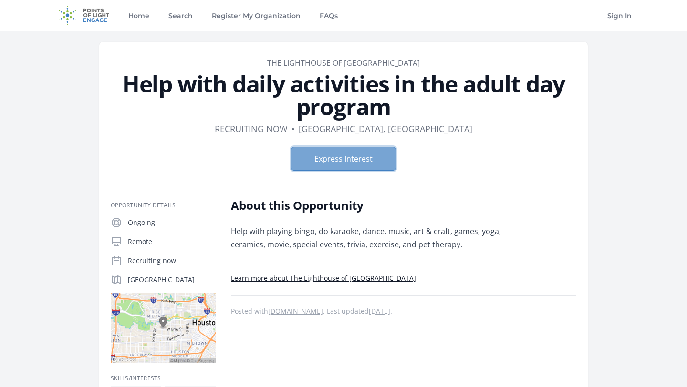
click at [358, 153] on button "Express Interest" at bounding box center [343, 159] width 105 height 24
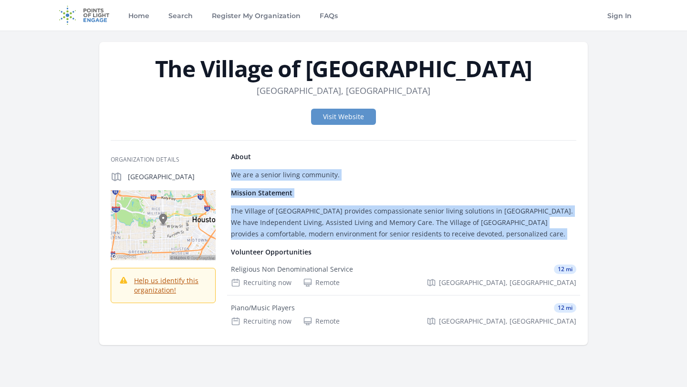
drag, startPoint x: 292, startPoint y: 159, endPoint x: 298, endPoint y: 244, distance: 85.6
click at [298, 244] on div "About We are a senior living community. Mission Statement The Village of [GEOGR…" at bounding box center [403, 243] width 345 height 182
click at [301, 235] on p "The Village of [GEOGRAPHIC_DATA] provides compassionate senior living solutions…" at bounding box center [403, 223] width 345 height 34
